Goal: Find specific page/section: Find specific page/section

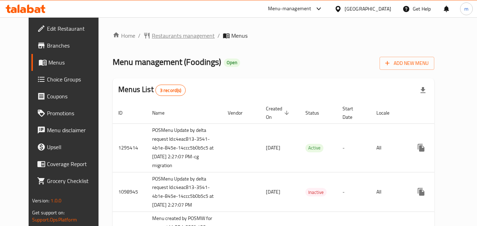
click at [156, 33] on span "Restaurants management" at bounding box center [183, 35] width 63 height 8
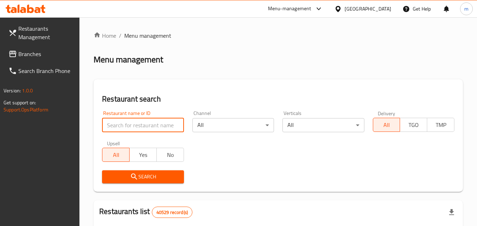
click at [148, 125] on input "search" at bounding box center [142, 125] width 81 height 14
paste input "448803"
type input "448803"
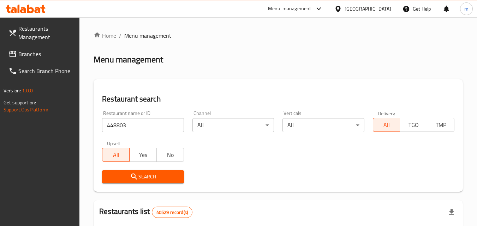
click at [151, 174] on span "Search" at bounding box center [143, 176] width 70 height 9
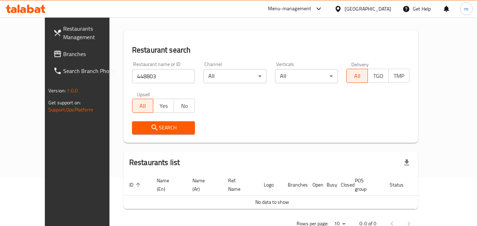
scroll to position [62, 0]
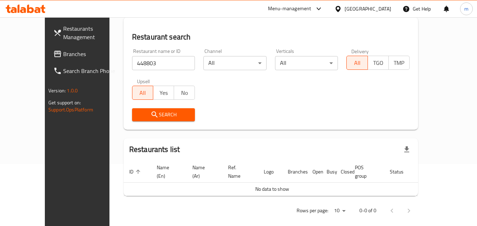
click at [359, 12] on div "[GEOGRAPHIC_DATA]" at bounding box center [367, 9] width 47 height 8
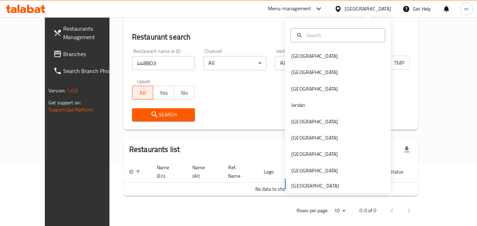
click at [313, 184] on div "Bahrain Egypt Iraq Jordan Kuwait Oman Qatar Saudi Arabia United Arab Emirates" at bounding box center [338, 120] width 106 height 145
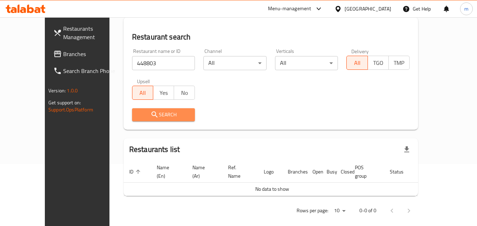
click at [159, 116] on span "Search" at bounding box center [164, 114] width 52 height 9
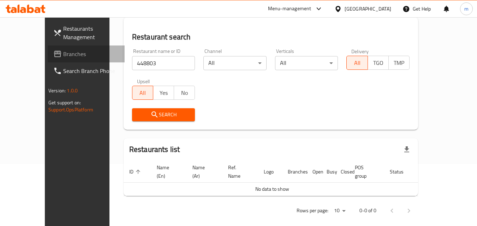
click at [63, 56] on span "Branches" at bounding box center [91, 54] width 56 height 8
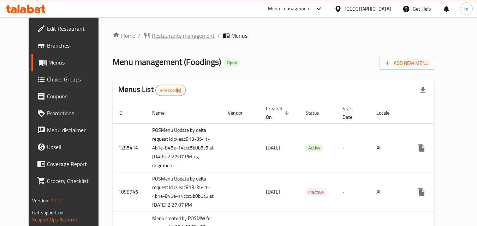
click at [163, 37] on span "Restaurants management" at bounding box center [183, 35] width 63 height 8
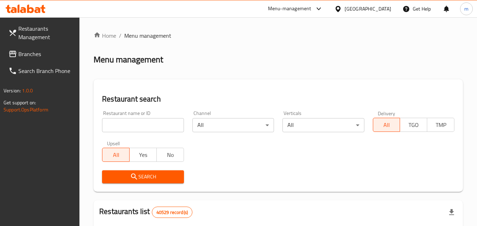
click at [162, 123] on input "search" at bounding box center [142, 125] width 81 height 14
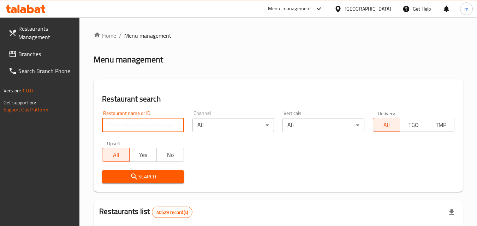
paste input "612513"
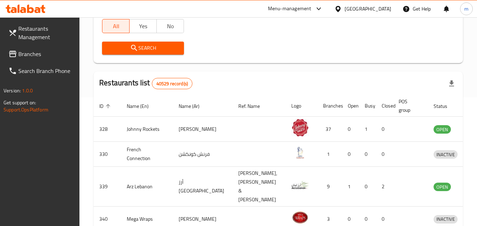
scroll to position [141, 0]
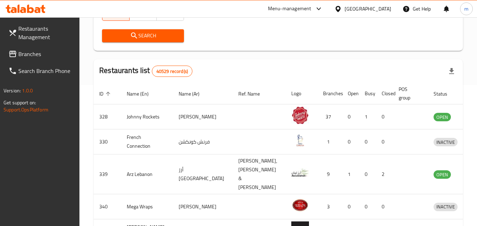
type input "612513"
click at [171, 35] on span "Search" at bounding box center [143, 35] width 70 height 9
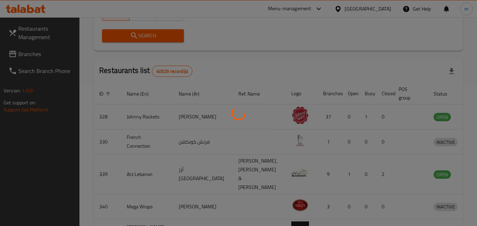
scroll to position [83, 0]
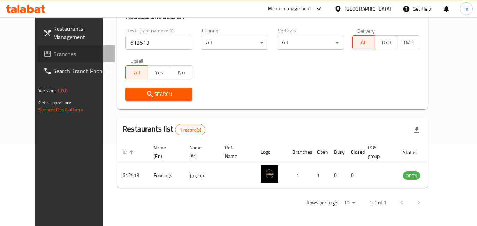
click at [53, 50] on span "Branches" at bounding box center [81, 54] width 56 height 8
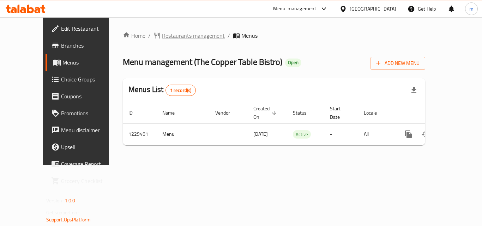
click at [162, 35] on span "Restaurants management" at bounding box center [193, 35] width 63 height 8
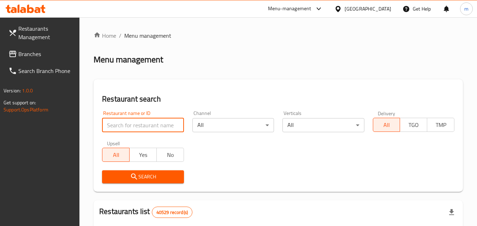
click at [157, 131] on input "search" at bounding box center [142, 125] width 81 height 14
paste input "762139"
type input "762139"
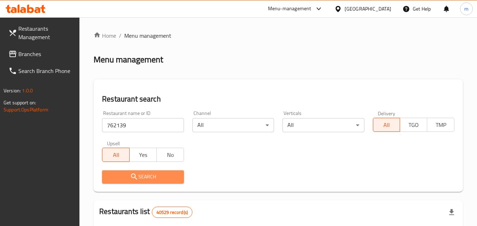
click at [153, 178] on span "Search" at bounding box center [143, 176] width 70 height 9
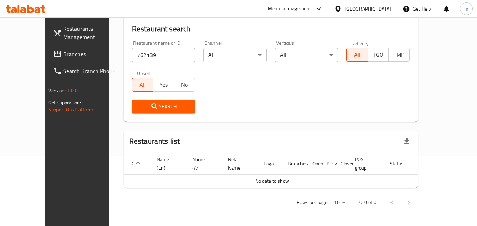
scroll to position [62, 0]
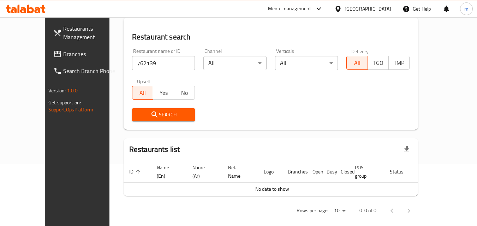
click at [162, 114] on span "Search" at bounding box center [164, 114] width 52 height 9
click at [63, 50] on span "Branches" at bounding box center [91, 54] width 56 height 8
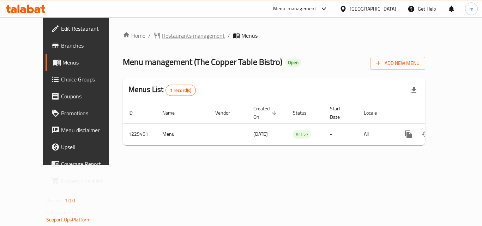
click at [172, 34] on span "Restaurants management" at bounding box center [193, 35] width 63 height 8
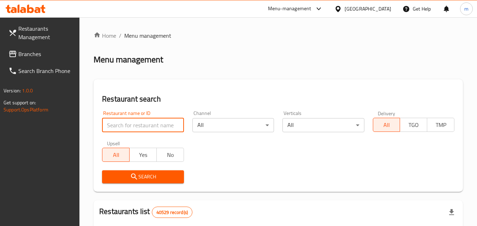
click at [135, 127] on input "search" at bounding box center [142, 125] width 81 height 14
paste input "762139"
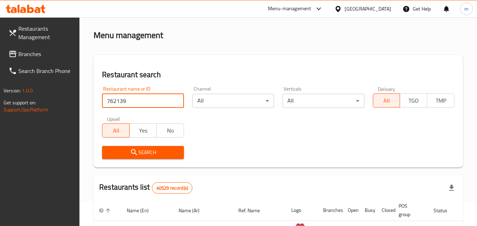
scroll to position [35, 0]
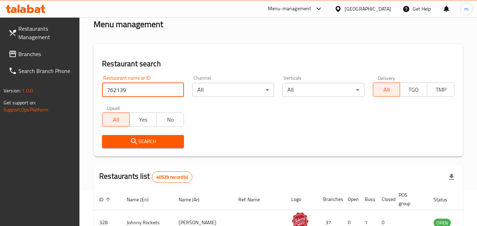
type input "762139"
click at [140, 143] on span "Search" at bounding box center [143, 141] width 70 height 9
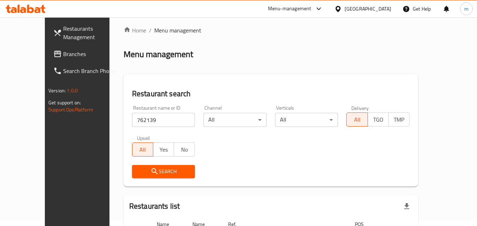
scroll to position [0, 0]
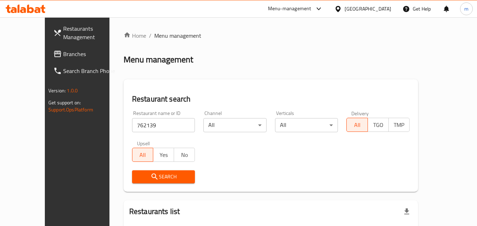
click at [63, 53] on span "Branches" at bounding box center [91, 54] width 56 height 8
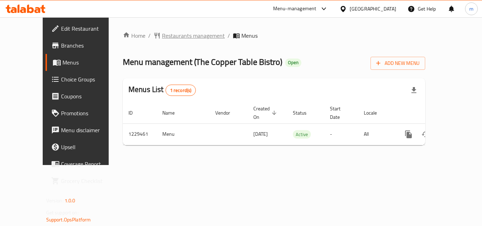
click at [162, 36] on span "Restaurants management" at bounding box center [193, 35] width 63 height 8
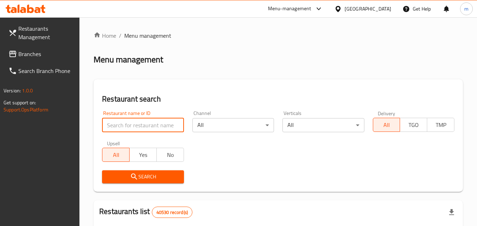
click at [129, 125] on input "search" at bounding box center [142, 125] width 81 height 14
paste input "676706"
type input "676706"
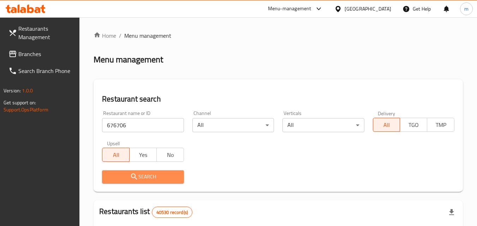
click at [127, 173] on span "Search" at bounding box center [143, 176] width 70 height 9
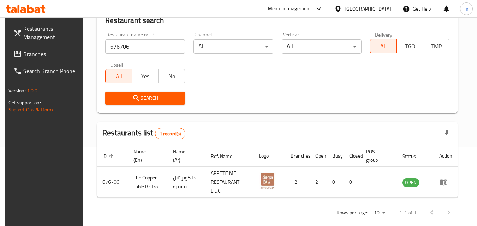
scroll to position [89, 0]
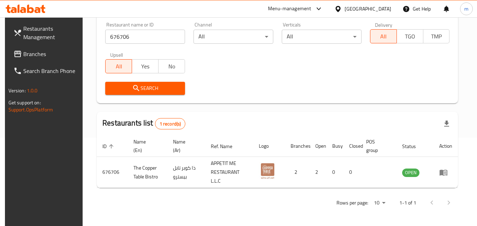
click at [39, 57] on span "Branches" at bounding box center [51, 54] width 56 height 8
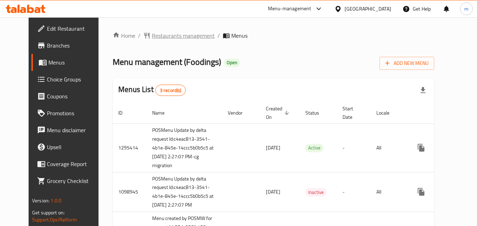
click at [167, 35] on span "Restaurants management" at bounding box center [183, 35] width 63 height 8
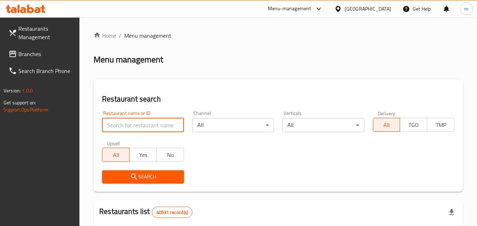
click at [151, 125] on input "search" at bounding box center [142, 125] width 81 height 14
paste input "612513"
type input "612513"
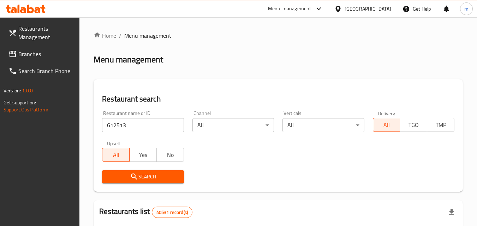
click at [137, 178] on icon "submit" at bounding box center [134, 176] width 8 height 8
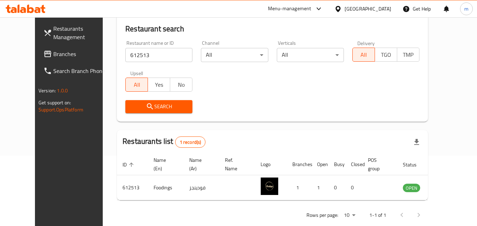
scroll to position [71, 0]
click at [53, 51] on span "Branches" at bounding box center [81, 54] width 56 height 8
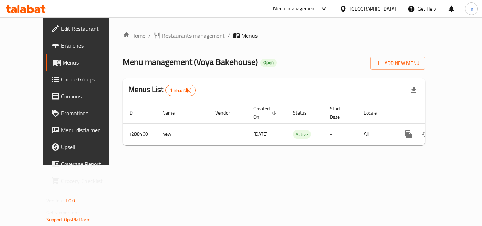
click at [170, 36] on span "Restaurants management" at bounding box center [193, 35] width 63 height 8
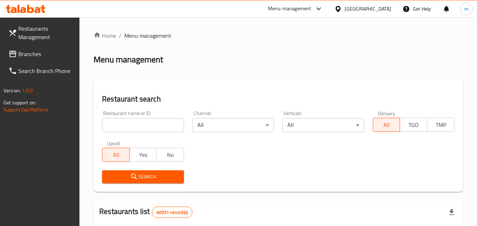
click at [156, 125] on input "search" at bounding box center [142, 125] width 81 height 14
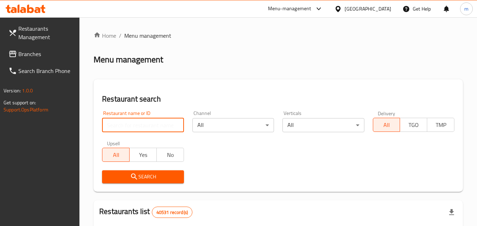
paste input "697204"
type input "697204"
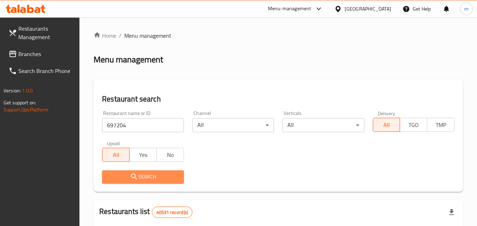
click at [144, 176] on span "Search" at bounding box center [143, 176] width 70 height 9
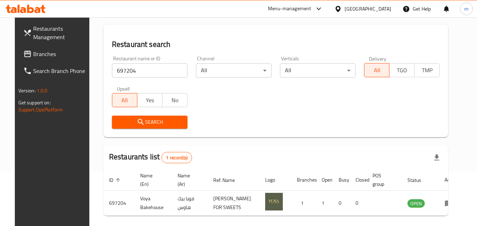
scroll to position [71, 0]
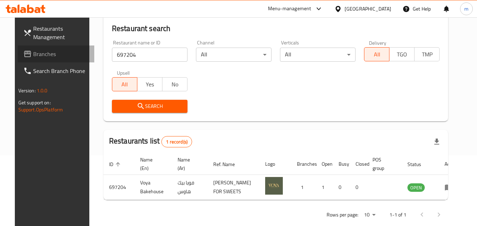
click at [40, 52] on span "Branches" at bounding box center [61, 54] width 56 height 8
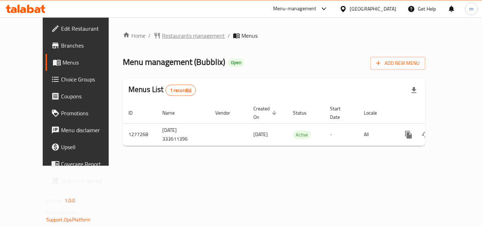
click at [162, 33] on span "Restaurants management" at bounding box center [193, 35] width 63 height 8
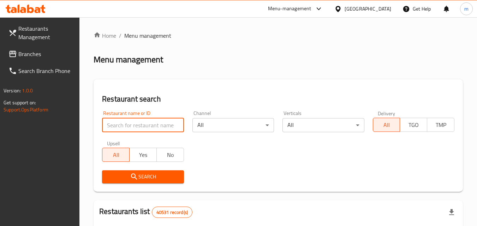
click at [137, 130] on input "search" at bounding box center [142, 125] width 81 height 14
paste input "692367"
type input "692367"
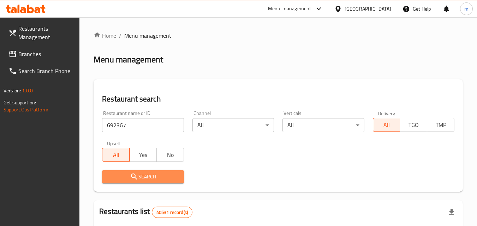
click at [140, 178] on span "Search" at bounding box center [143, 176] width 70 height 9
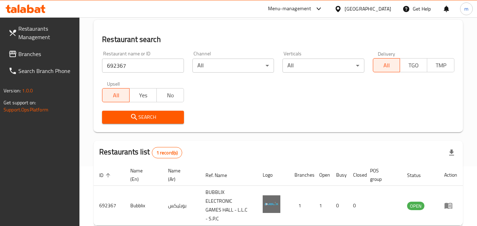
scroll to position [71, 0]
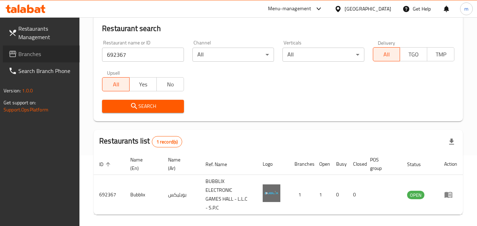
click at [53, 53] on span "Branches" at bounding box center [46, 54] width 56 height 8
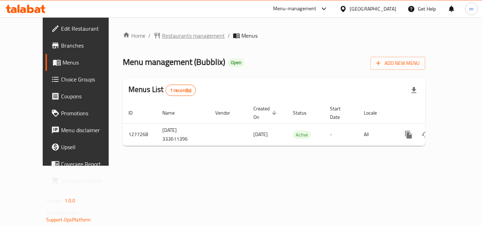
click at [190, 39] on span "Restaurants management" at bounding box center [193, 35] width 63 height 8
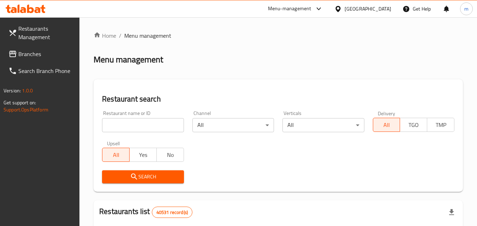
click at [154, 119] on input "search" at bounding box center [142, 125] width 81 height 14
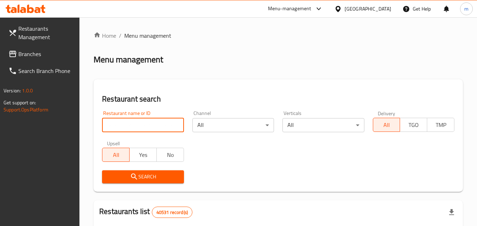
paste input "692367"
type input "692367"
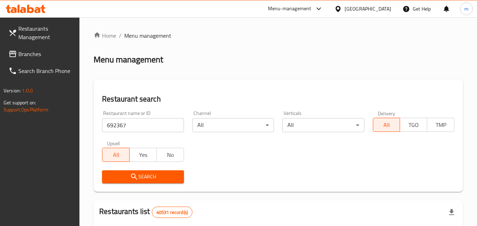
click at [163, 180] on span "Search" at bounding box center [143, 176] width 70 height 9
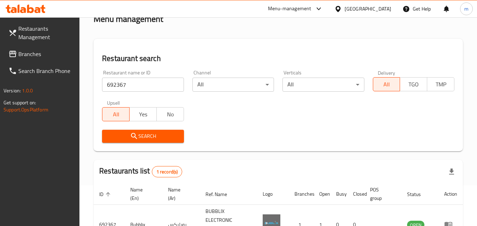
scroll to position [71, 0]
